Goal: Task Accomplishment & Management: Use online tool/utility

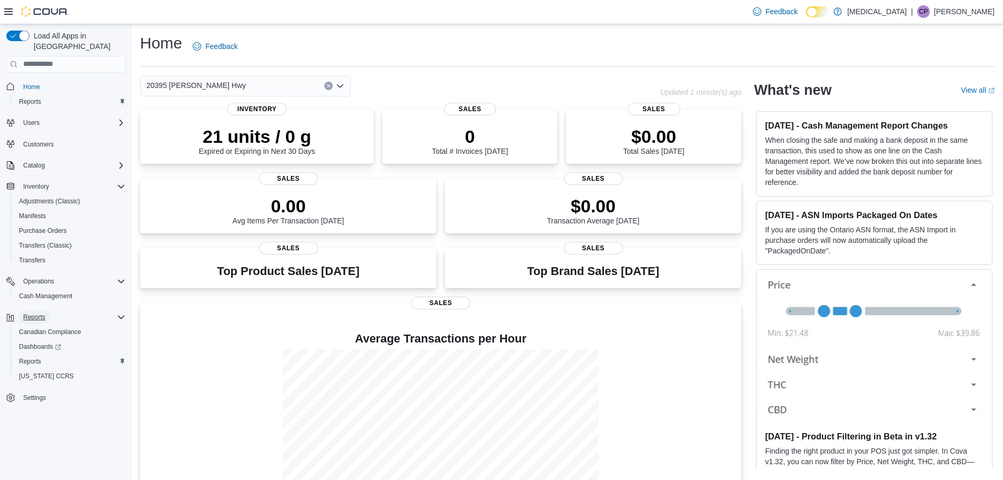
click at [38, 313] on span "Reports" at bounding box center [34, 317] width 22 height 8
click at [35, 357] on span "Reports" at bounding box center [30, 361] width 22 height 8
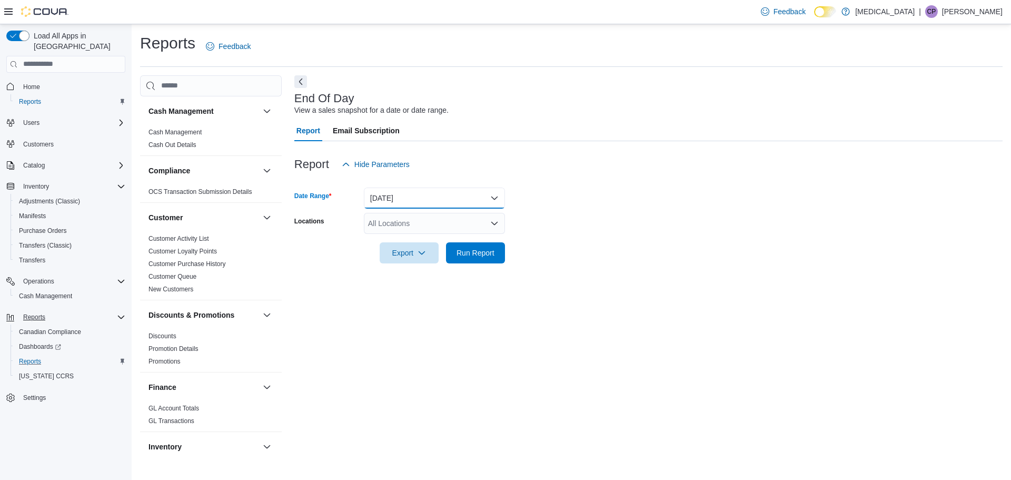
click at [446, 201] on button "[DATE]" at bounding box center [434, 198] width 141 height 21
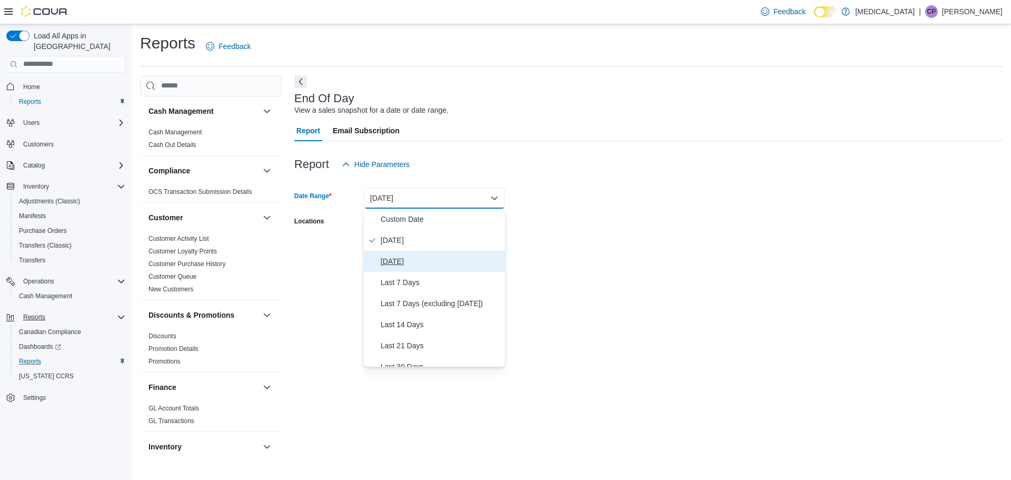
click at [411, 262] on span "[DATE]" at bounding box center [441, 261] width 120 height 13
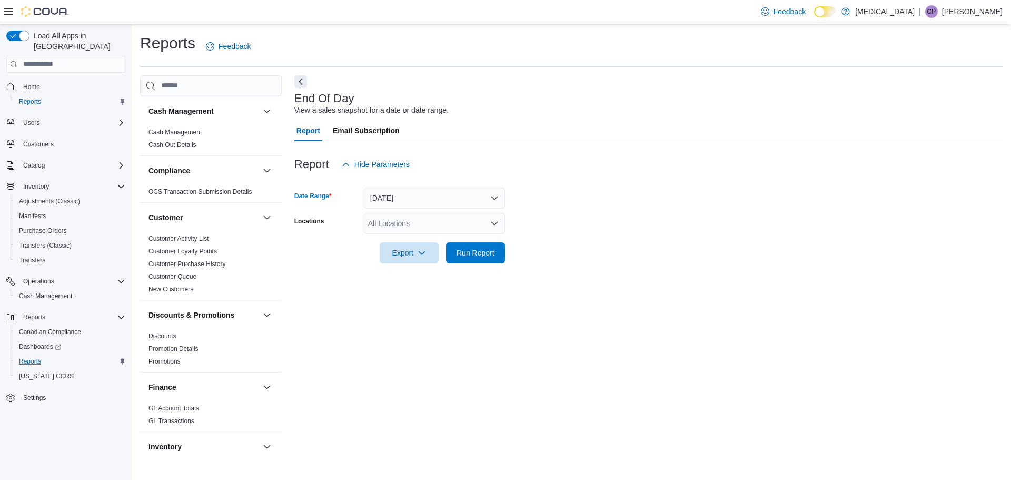
click at [683, 258] on form "Date Range [DATE] Locations All Locations Export Run Report" at bounding box center [648, 219] width 708 height 88
click at [437, 219] on div "All Locations" at bounding box center [434, 223] width 141 height 21
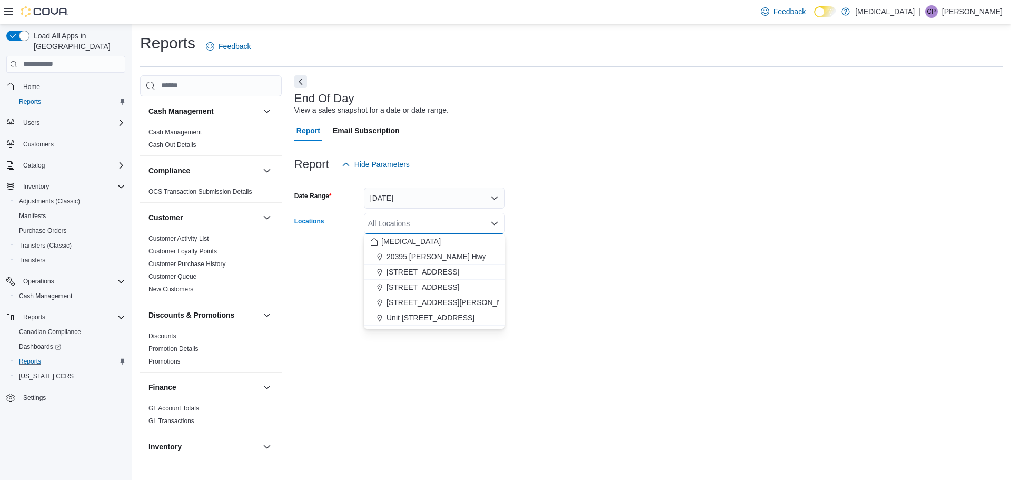
click at [421, 254] on span "20395 [PERSON_NAME] Hwy" at bounding box center [437, 256] width 100 height 11
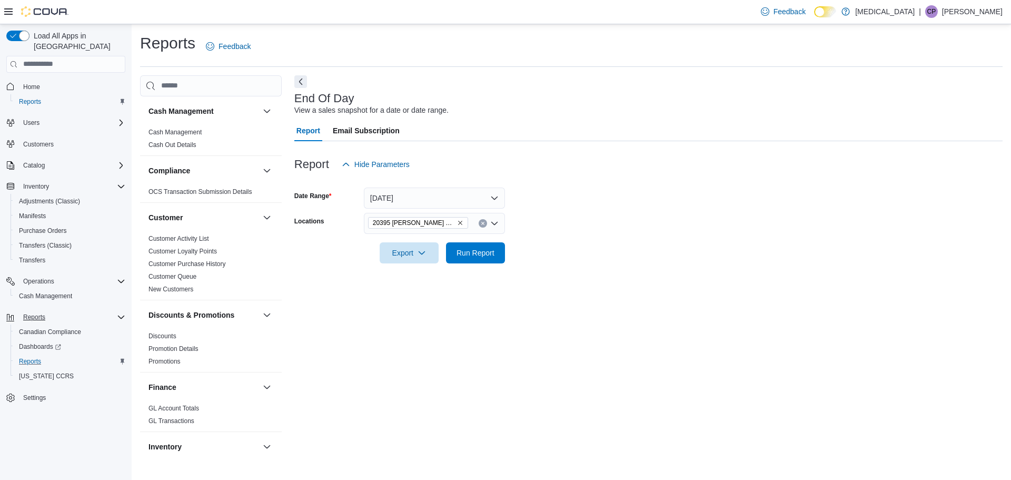
drag, startPoint x: 676, startPoint y: 257, endPoint x: 479, endPoint y: 267, distance: 196.7
click at [675, 257] on form "Date Range [DATE] Locations [STREET_ADDRESS] Export Run Report" at bounding box center [648, 219] width 708 height 88
click at [454, 253] on span "Run Report" at bounding box center [475, 252] width 46 height 21
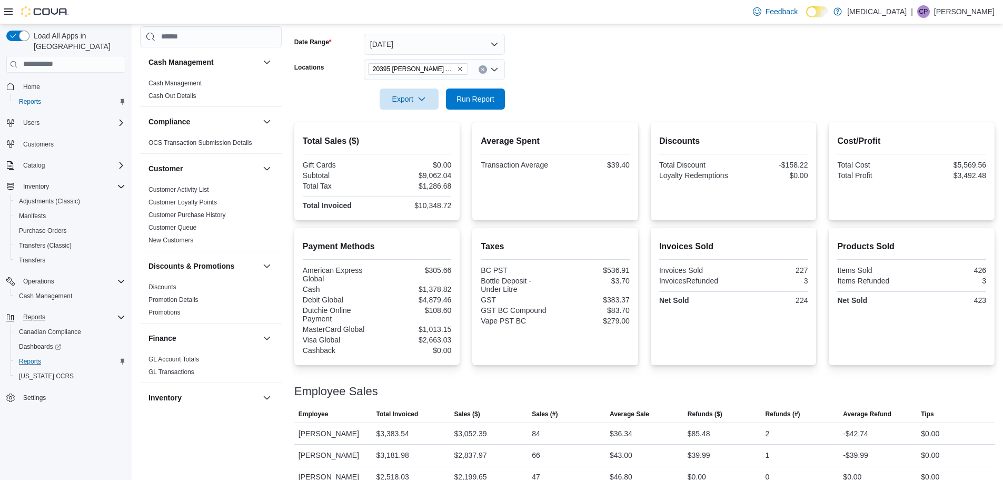
scroll to position [158, 0]
